Goal: Navigation & Orientation: Find specific page/section

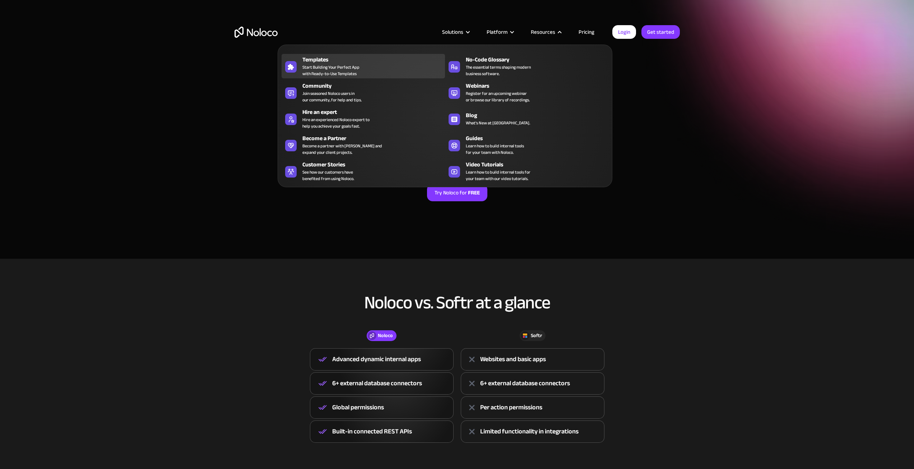
click at [319, 59] on div "Templates" at bounding box center [375, 59] width 146 height 9
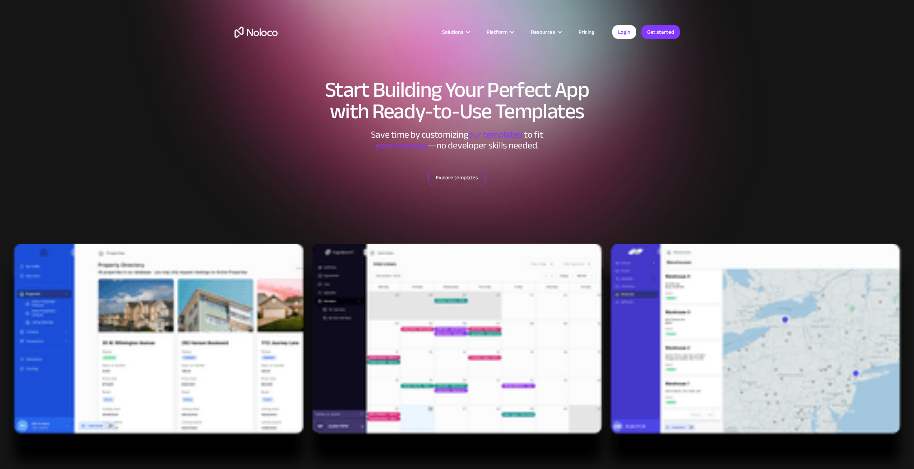
click at [469, 175] on link "Explore templates" at bounding box center [457, 177] width 57 height 17
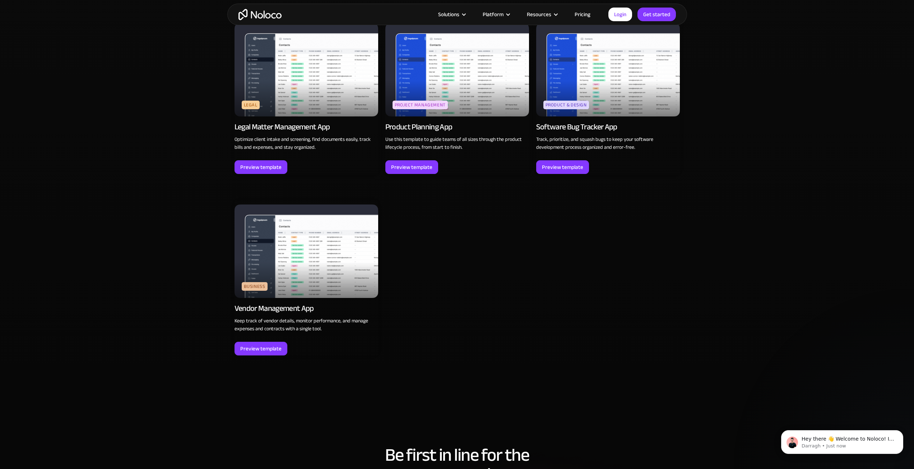
scroll to position [2137, 0]
